Goal: Entertainment & Leisure: Consume media (video, audio)

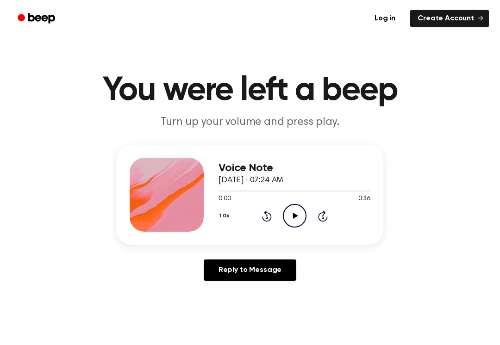
click at [287, 220] on icon "Play Audio" at bounding box center [295, 216] width 24 height 24
click at [287, 211] on icon "Pause Audio" at bounding box center [295, 216] width 24 height 24
click at [289, 211] on icon "Play Audio" at bounding box center [295, 216] width 24 height 24
click at [293, 216] on icon at bounding box center [294, 216] width 4 height 6
click at [264, 217] on icon "Rewind 5 seconds" at bounding box center [266, 216] width 10 height 12
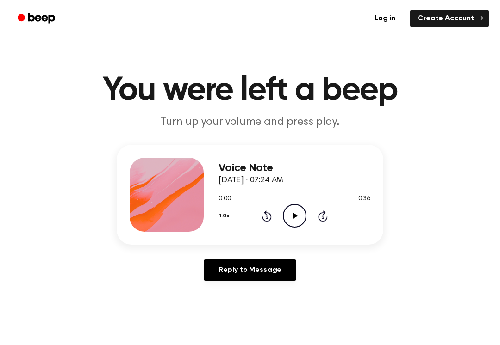
click at [293, 219] on icon "Play Audio" at bounding box center [295, 216] width 24 height 24
click at [292, 213] on icon at bounding box center [294, 216] width 4 height 6
click at [289, 213] on icon "Play Audio" at bounding box center [295, 216] width 24 height 24
click at [293, 215] on icon at bounding box center [294, 216] width 4 height 6
click at [265, 216] on icon "Rewind 5 seconds" at bounding box center [266, 216] width 10 height 12
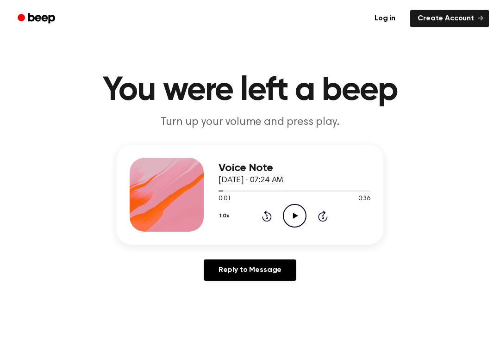
click at [300, 209] on icon "Play Audio" at bounding box center [295, 216] width 24 height 24
click at [291, 217] on icon "Pause Audio" at bounding box center [295, 216] width 24 height 24
click at [298, 221] on icon "Play Audio" at bounding box center [295, 216] width 24 height 24
click at [293, 215] on icon at bounding box center [294, 216] width 4 height 6
click at [293, 208] on icon "Play Audio" at bounding box center [295, 216] width 24 height 24
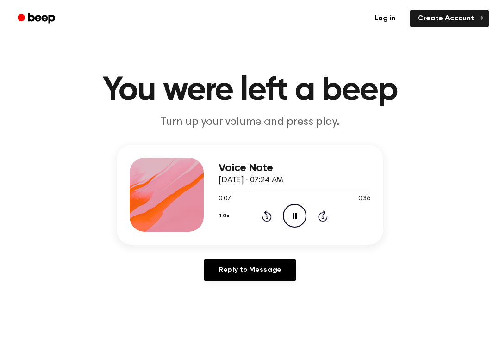
click at [293, 211] on icon "Pause Audio" at bounding box center [295, 216] width 24 height 24
click at [292, 211] on icon "Play Audio" at bounding box center [295, 216] width 24 height 24
click at [286, 212] on icon "Pause Audio" at bounding box center [295, 216] width 24 height 24
click at [263, 216] on icon "Rewind 5 seconds" at bounding box center [266, 216] width 10 height 12
click at [289, 214] on icon "Play Audio" at bounding box center [295, 216] width 24 height 24
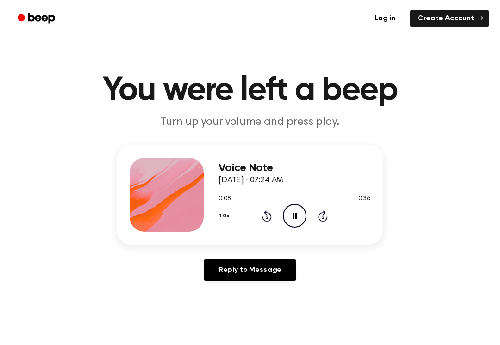
click at [301, 214] on icon "Pause Audio" at bounding box center [295, 216] width 24 height 24
click at [296, 223] on icon "Play Audio" at bounding box center [295, 216] width 24 height 24
click at [322, 211] on icon "Skip 5 seconds" at bounding box center [322, 216] width 10 height 12
click at [293, 214] on icon at bounding box center [294, 216] width 4 height 6
click at [294, 211] on icon "Play Audio" at bounding box center [295, 216] width 24 height 24
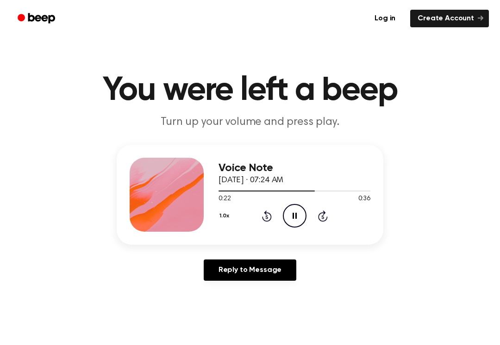
click at [292, 214] on icon "Pause Audio" at bounding box center [295, 216] width 24 height 24
click at [265, 216] on icon "Rewind 5 seconds" at bounding box center [266, 216] width 10 height 12
click at [297, 217] on icon "Play Audio" at bounding box center [295, 216] width 24 height 24
click at [295, 216] on icon at bounding box center [294, 216] width 4 height 6
click at [300, 212] on icon "Play Audio" at bounding box center [295, 216] width 24 height 24
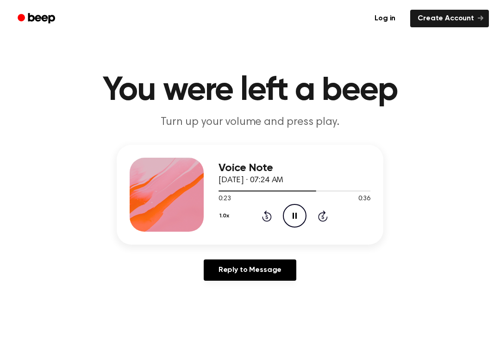
click at [298, 213] on icon "Pause Audio" at bounding box center [295, 216] width 24 height 24
click at [265, 214] on icon at bounding box center [267, 216] width 10 height 11
click at [292, 214] on icon "Play Audio" at bounding box center [295, 216] width 24 height 24
click at [285, 211] on icon "Pause Audio" at bounding box center [295, 216] width 24 height 24
click at [290, 212] on icon "Play Audio" at bounding box center [295, 216] width 24 height 24
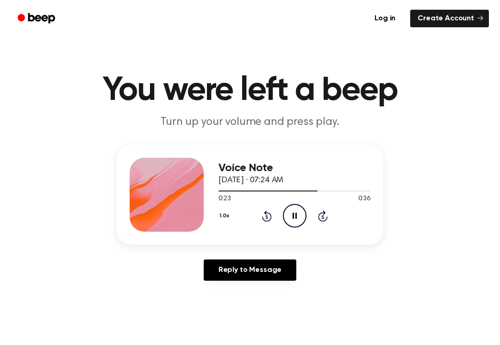
click at [295, 212] on icon "Pause Audio" at bounding box center [295, 216] width 24 height 24
click at [297, 223] on icon "Play Audio" at bounding box center [295, 216] width 24 height 24
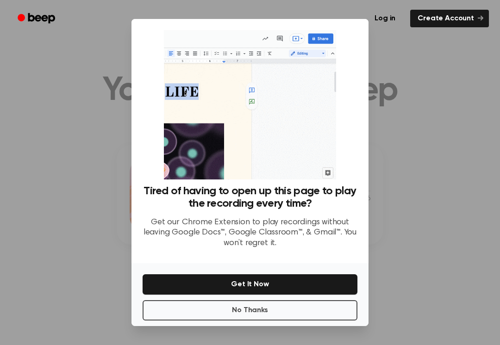
click at [314, 312] on button "No Thanks" at bounding box center [250, 310] width 215 height 20
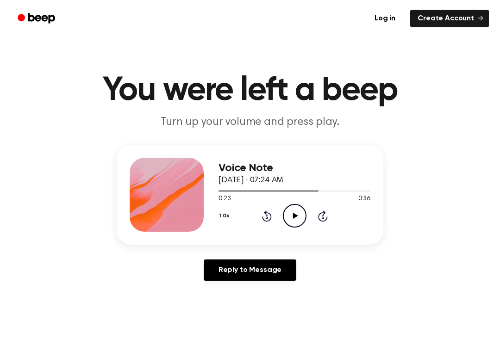
click at [293, 212] on icon "Play Audio" at bounding box center [295, 216] width 24 height 24
click at [298, 214] on icon "Pause Audio" at bounding box center [295, 216] width 24 height 24
click at [302, 219] on icon "Play Audio" at bounding box center [295, 216] width 24 height 24
click at [321, 215] on icon "Skip 5 seconds" at bounding box center [322, 216] width 10 height 12
